Goal: Obtain resource: Obtain resource

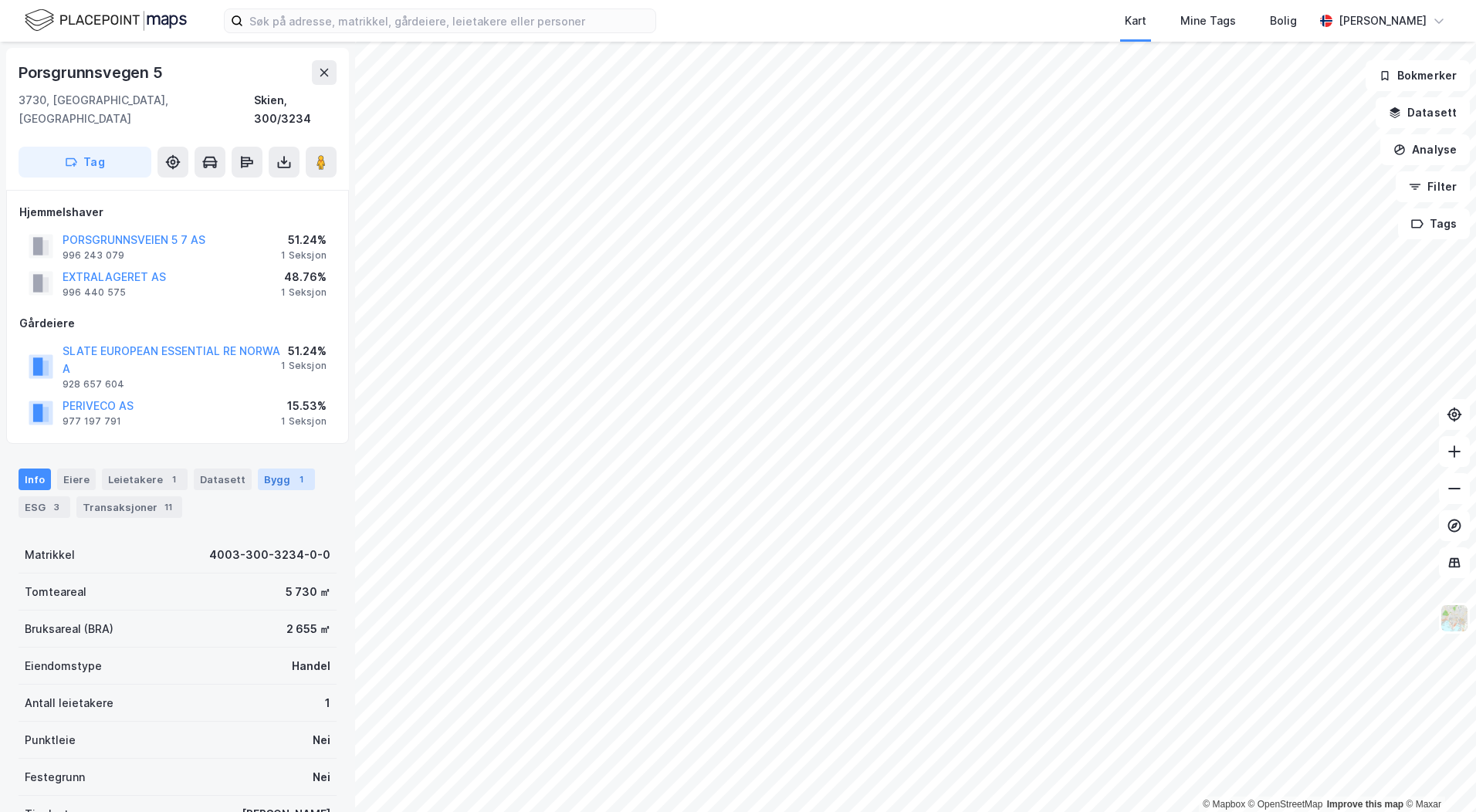
click at [294, 472] on div "1" at bounding box center [301, 479] width 15 height 15
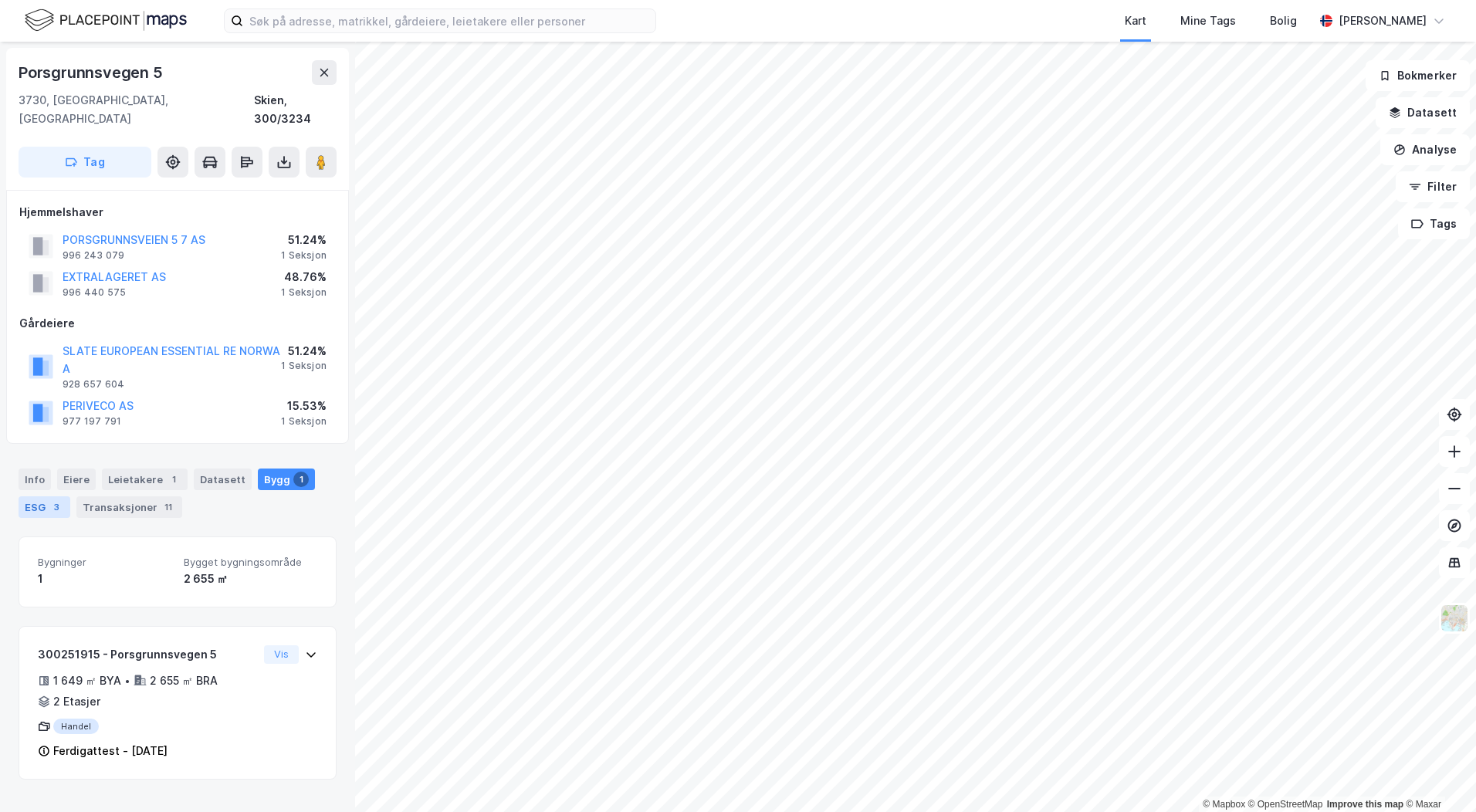
click at [46, 496] on div "ESG 3" at bounding box center [44, 506] width 52 height 21
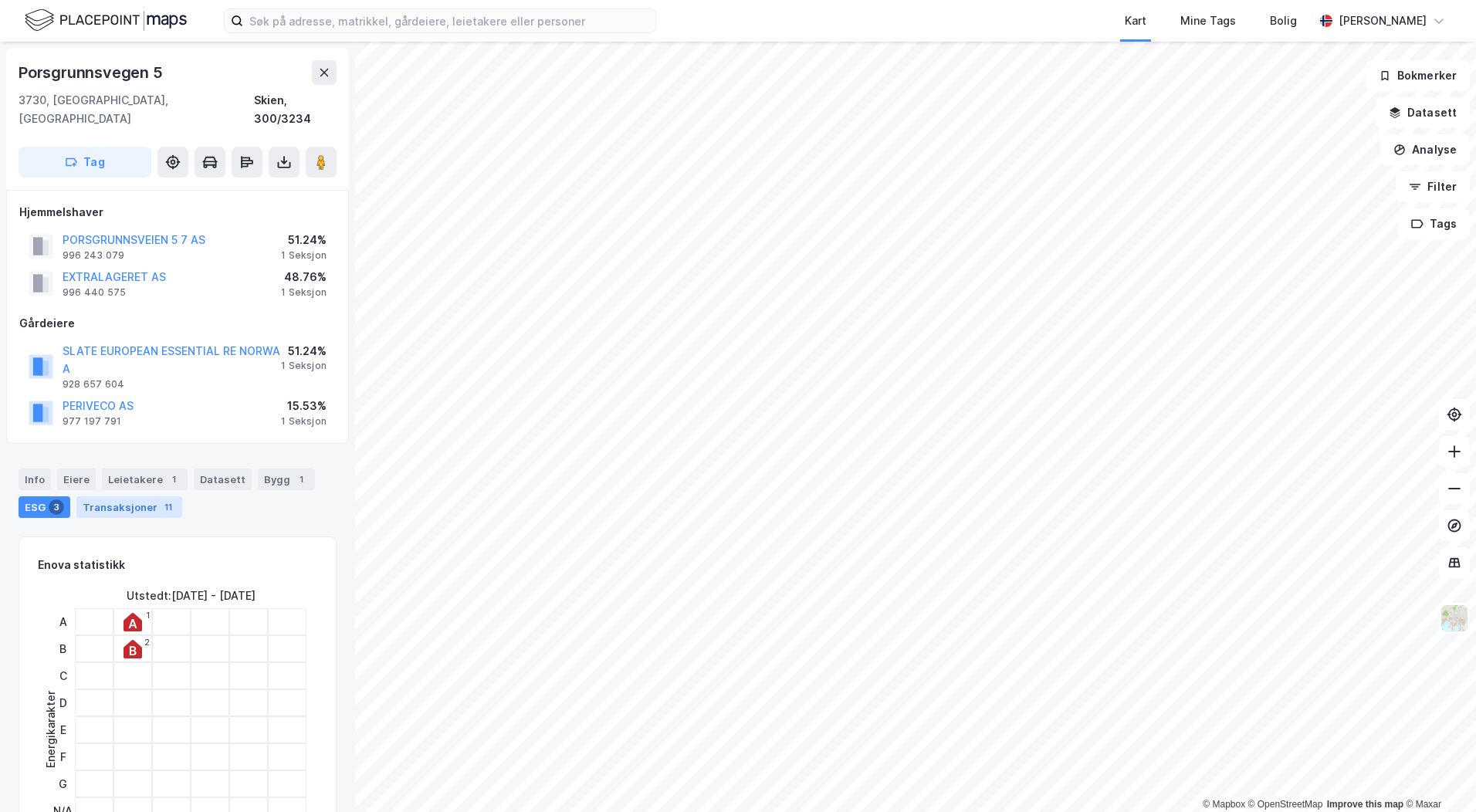
click at [117, 496] on div "Transaksjoner 11" at bounding box center [129, 506] width 106 height 21
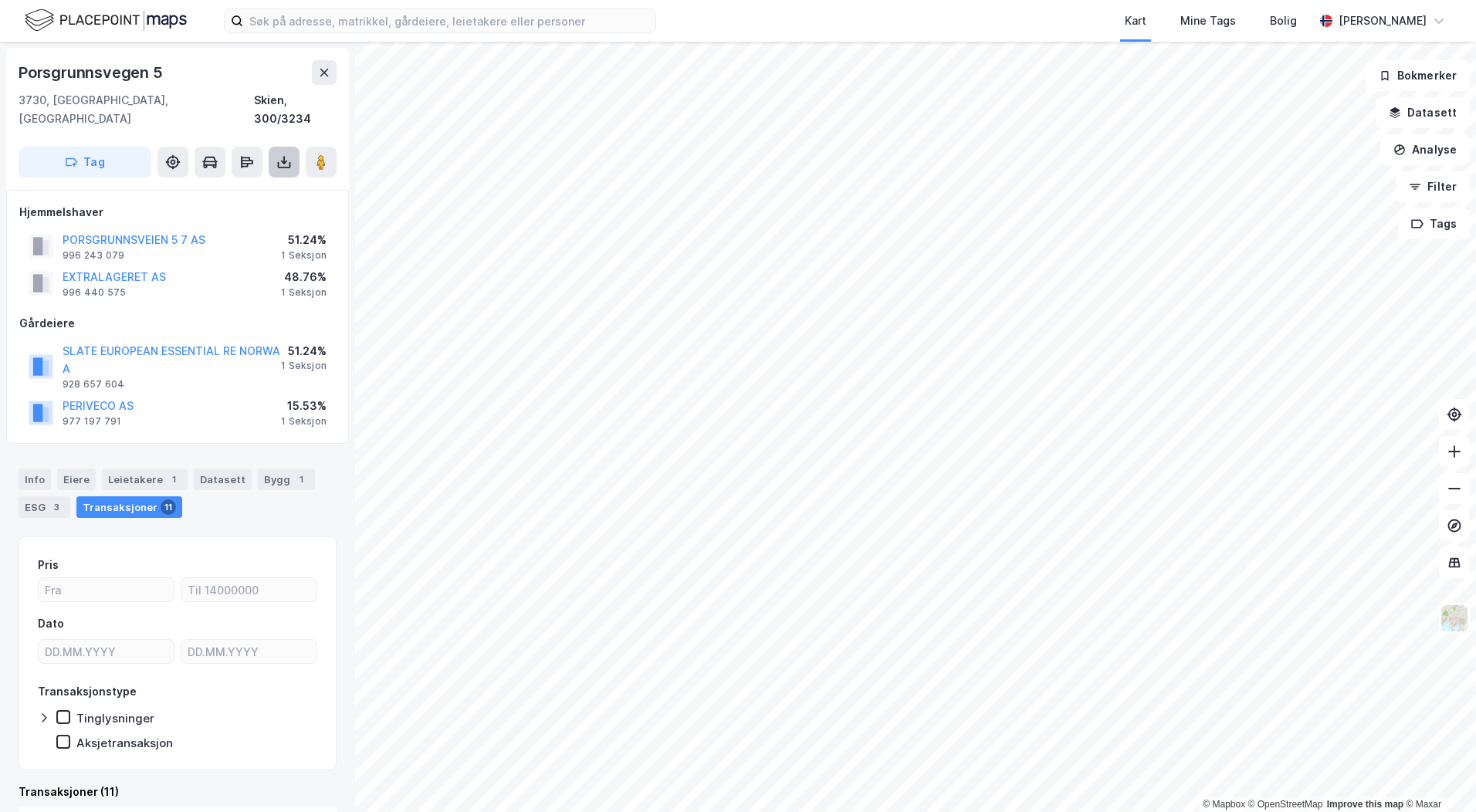
click at [276, 149] on button at bounding box center [284, 162] width 31 height 31
click at [229, 187] on div "Last ned grunnbok" at bounding box center [207, 193] width 89 height 13
click at [962, 811] on html "Kart Mine Tags Bolig Håvard Myhre © Mapbox © OpenStreetMap Improve this map © M…" at bounding box center [738, 406] width 1476 height 812
click at [1024, 811] on html "Kart Mine Tags Bolig Håvard Myhre © Mapbox © OpenStreetMap Improve this map © M…" at bounding box center [738, 406] width 1476 height 812
click at [729, 811] on html "Kart Mine Tags Bolig Håvard Myhre © Mapbox © OpenStreetMap Improve this map © M…" at bounding box center [738, 406] width 1476 height 812
